Goal: Navigation & Orientation: Understand site structure

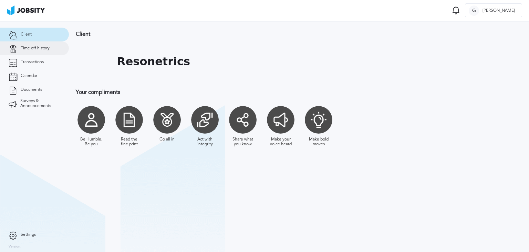
click at [34, 49] on span "Time off history" at bounding box center [35, 48] width 29 height 5
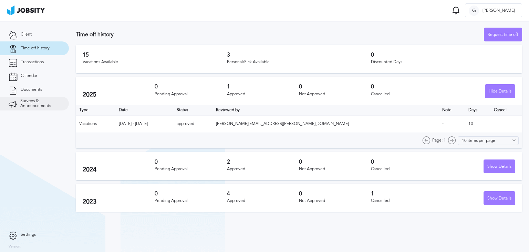
click at [46, 101] on span "Surveys & Announcements" at bounding box center [40, 104] width 40 height 10
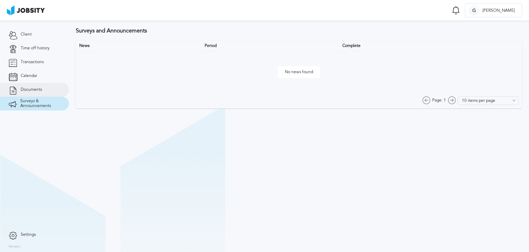
click at [35, 89] on span "Documents" at bounding box center [31, 89] width 21 height 5
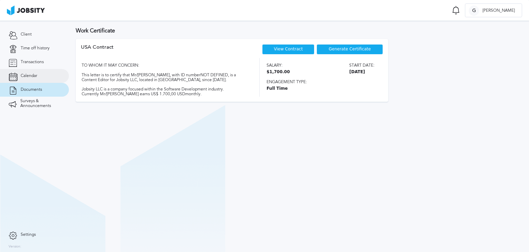
click at [47, 74] on link "Calendar" at bounding box center [34, 76] width 69 height 14
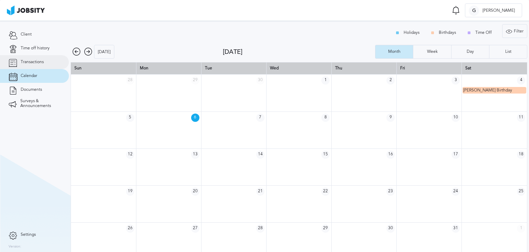
click at [47, 60] on link "Transactions" at bounding box center [34, 62] width 69 height 14
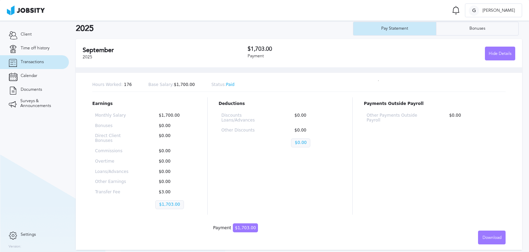
scroll to position [34, 0]
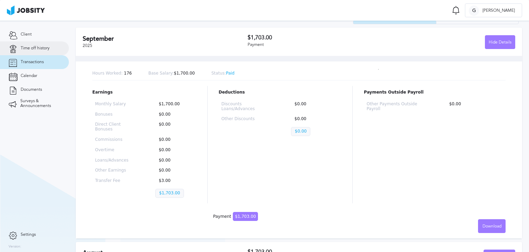
click at [35, 50] on span "Time off history" at bounding box center [35, 48] width 29 height 5
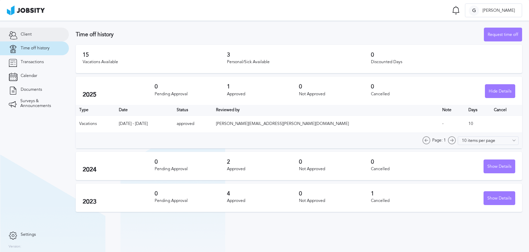
click at [35, 38] on link "Client" at bounding box center [34, 35] width 69 height 14
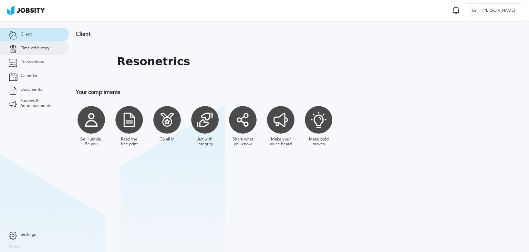
click at [39, 48] on span "Time off history" at bounding box center [35, 48] width 29 height 5
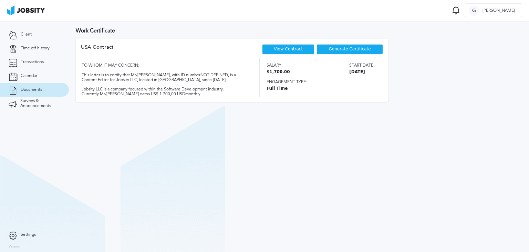
click at [28, 10] on img at bounding box center [26, 11] width 38 height 10
